Goal: Information Seeking & Learning: Understand process/instructions

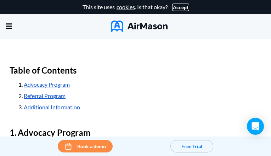
click at [178, 7] on button "Accept" at bounding box center [181, 8] width 16 height 6
